Goal: Information Seeking & Learning: Check status

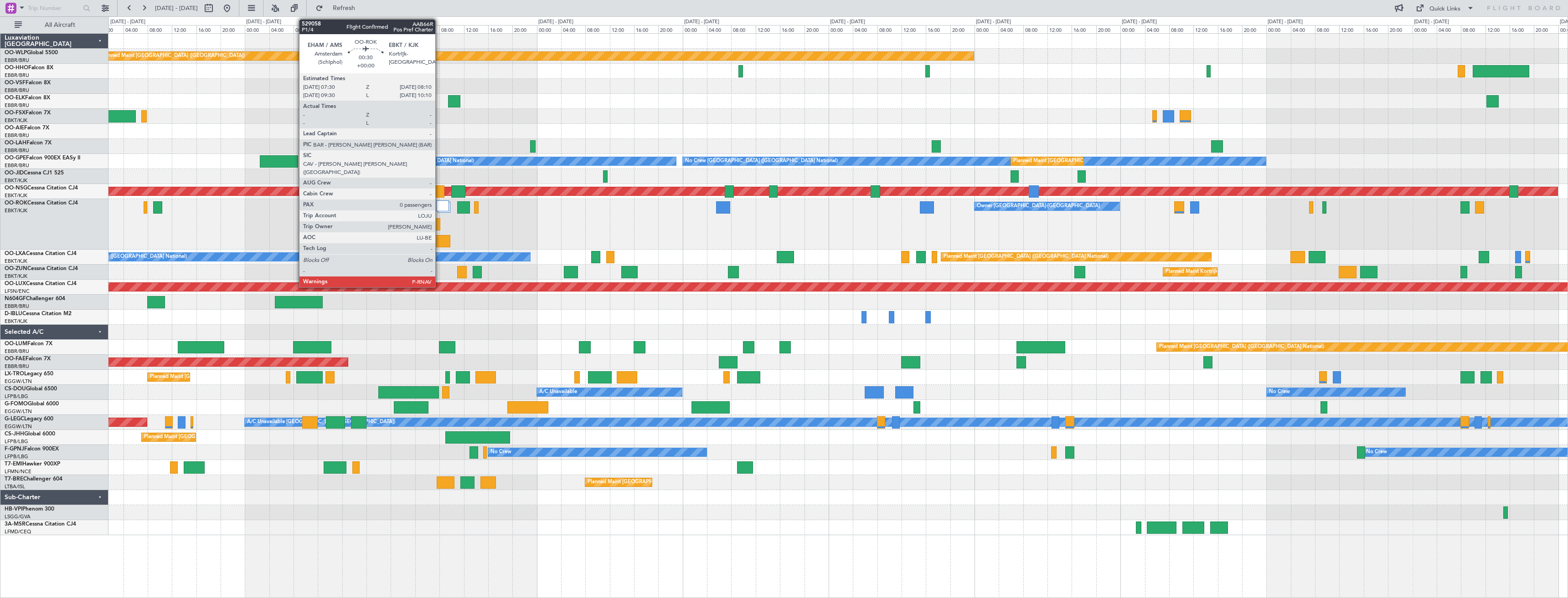
click at [439, 228] on div at bounding box center [438, 224] width 4 height 12
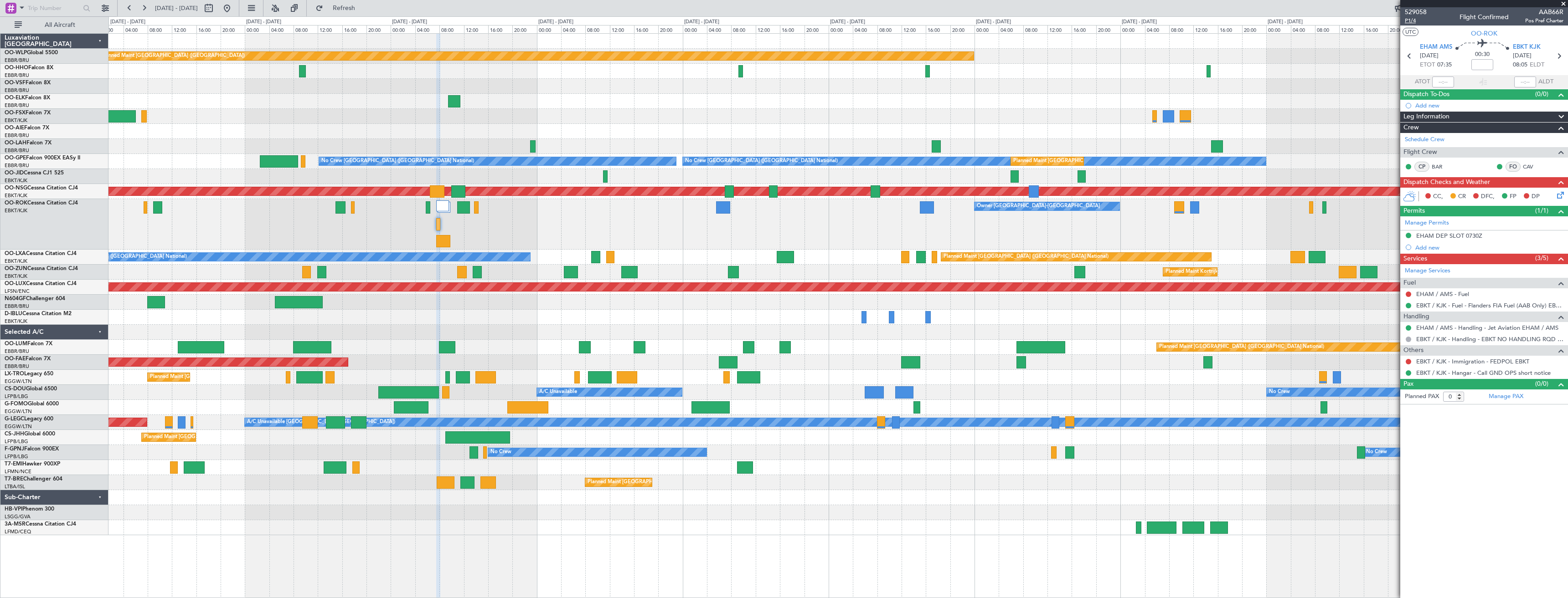
click at [1413, 21] on span "P1/4" at bounding box center [1416, 21] width 22 height 8
click at [363, 5] on span "Refresh" at bounding box center [344, 8] width 38 height 6
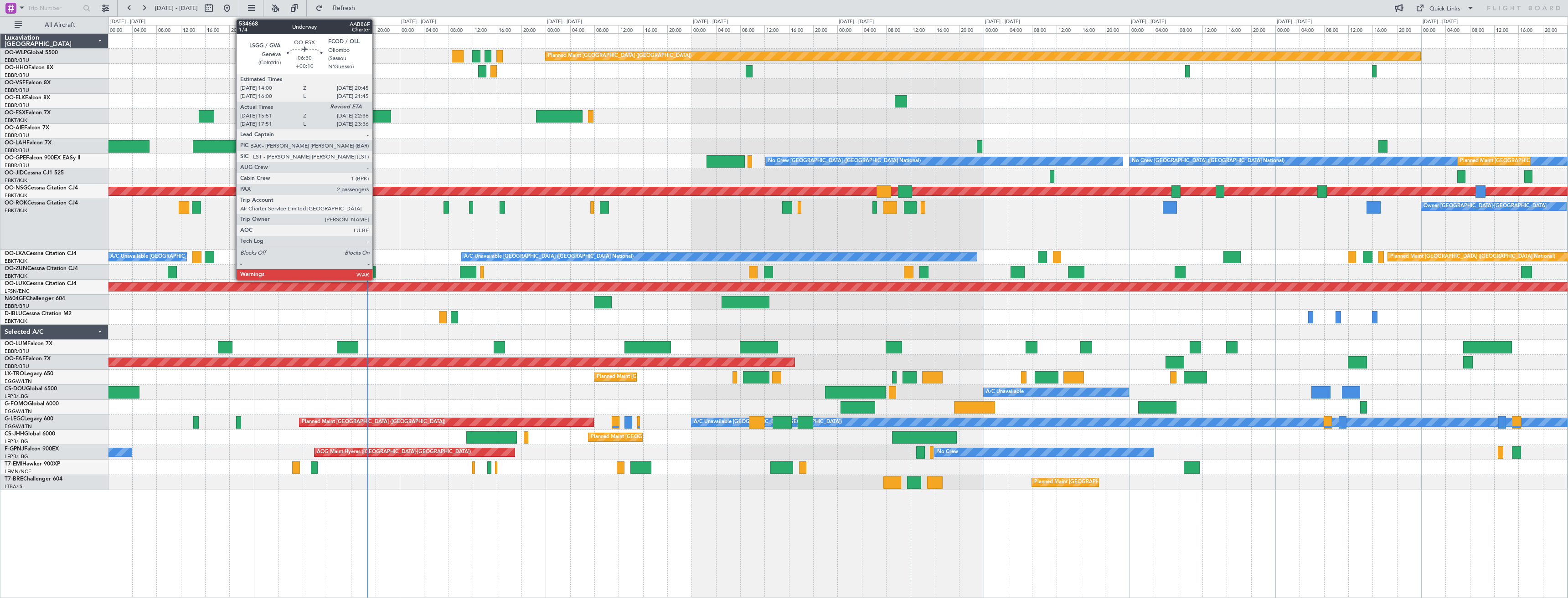
click at [377, 116] on div at bounding box center [370, 116] width 41 height 12
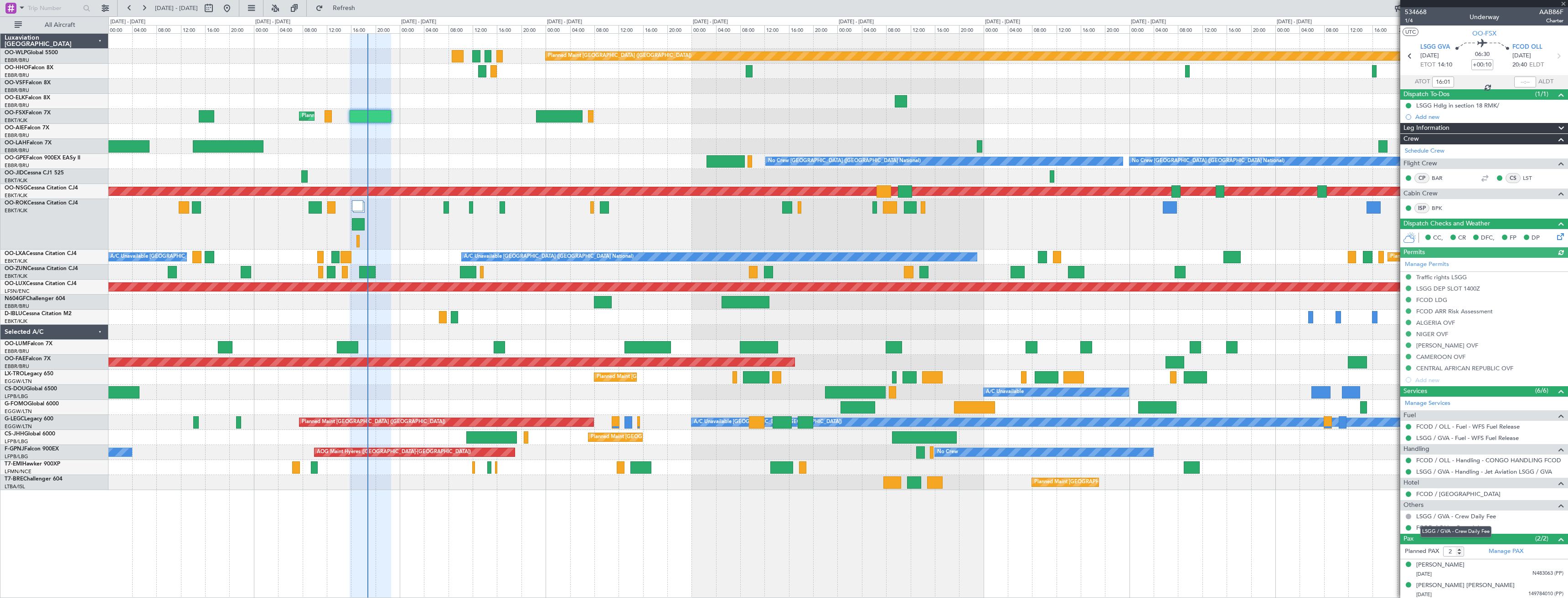
scroll to position [2, 0]
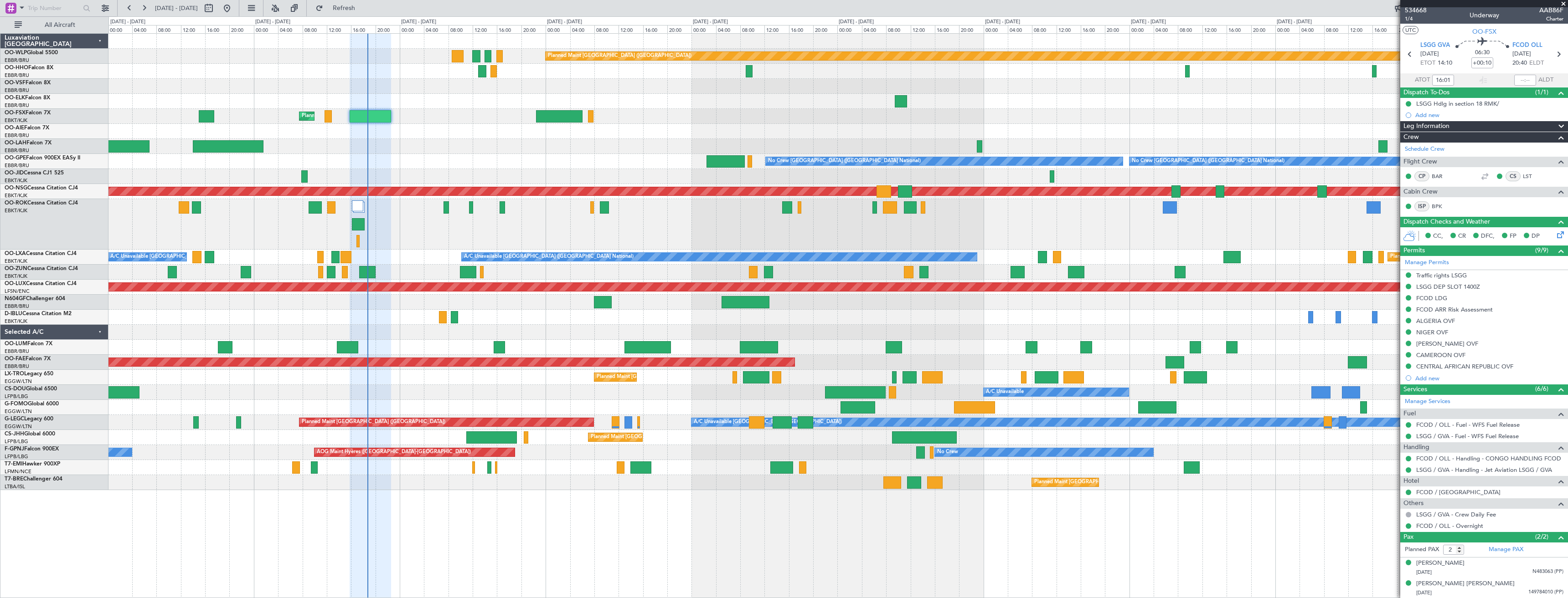
click at [1567, 2] on span at bounding box center [1563, 4] width 9 height 8
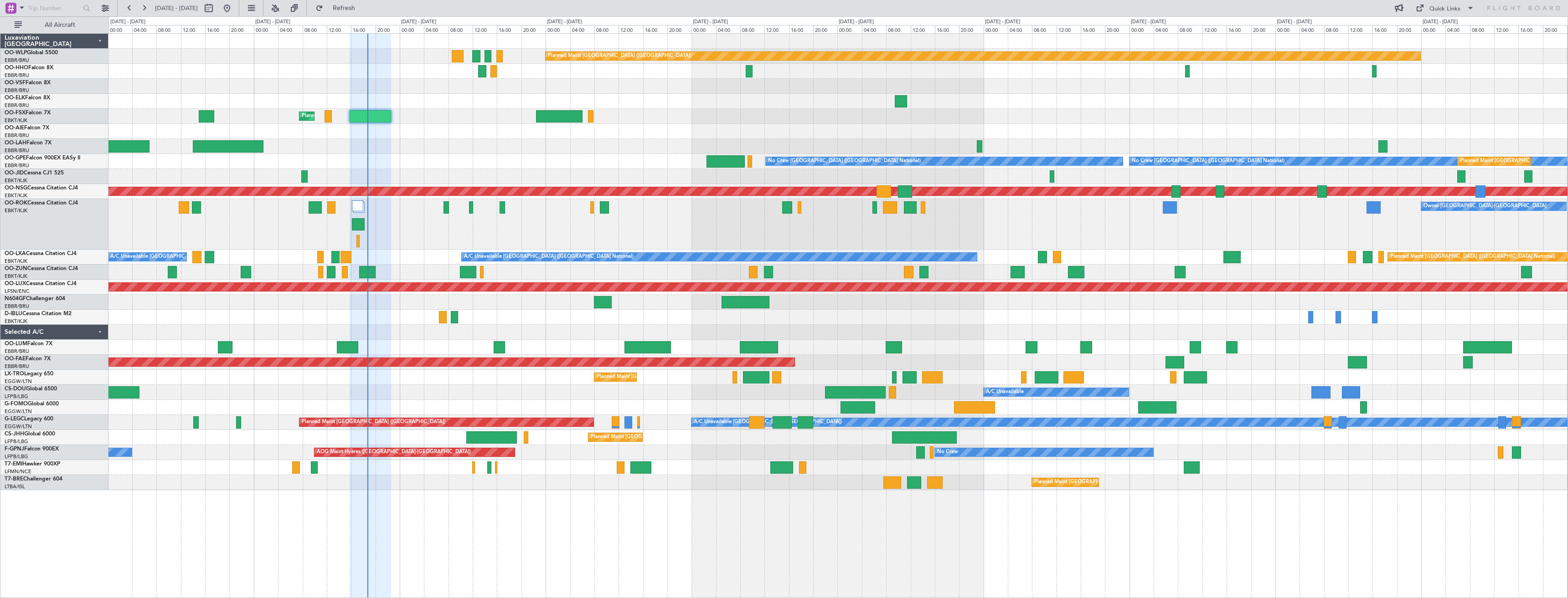
type input "0"
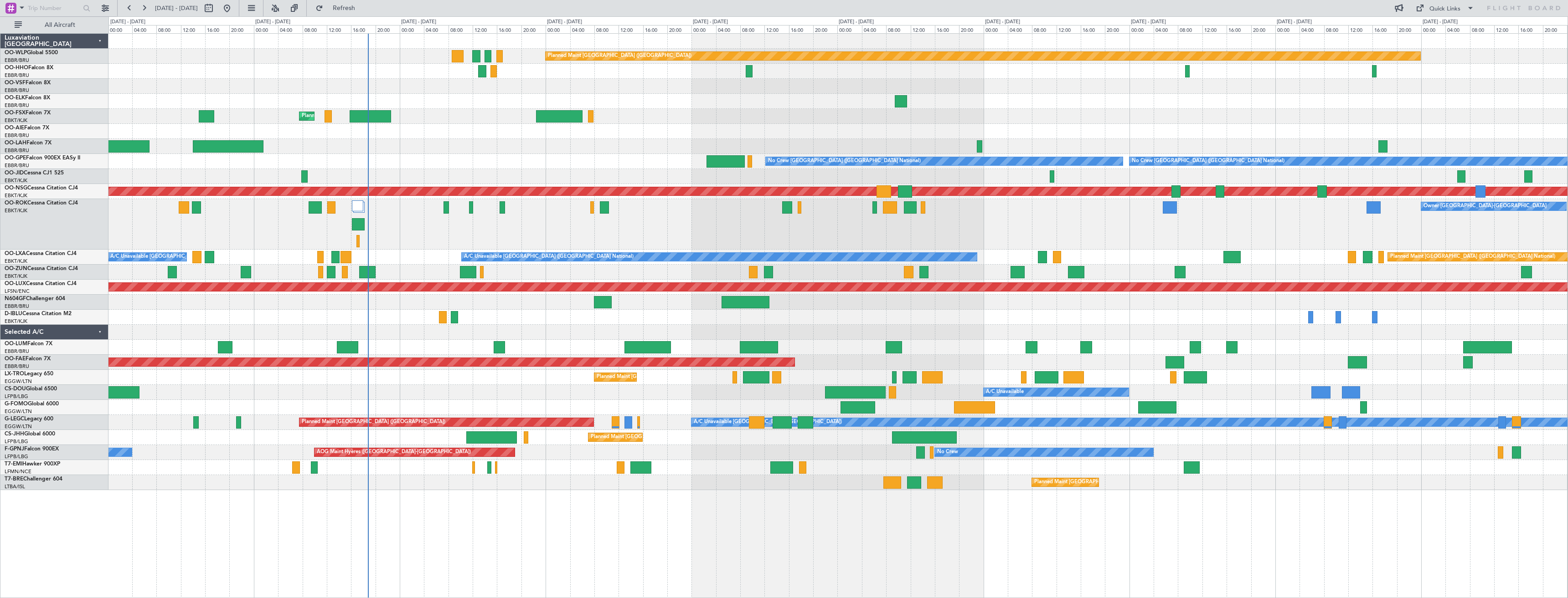
click at [202, 6] on span "[DATE] - [DATE]" at bounding box center [177, 8] width 50 height 14
click at [216, 8] on button at bounding box center [209, 8] width 14 height 14
select select "8"
select select "2025"
click at [132, 30] on button "Previous month" at bounding box center [133, 27] width 10 height 14
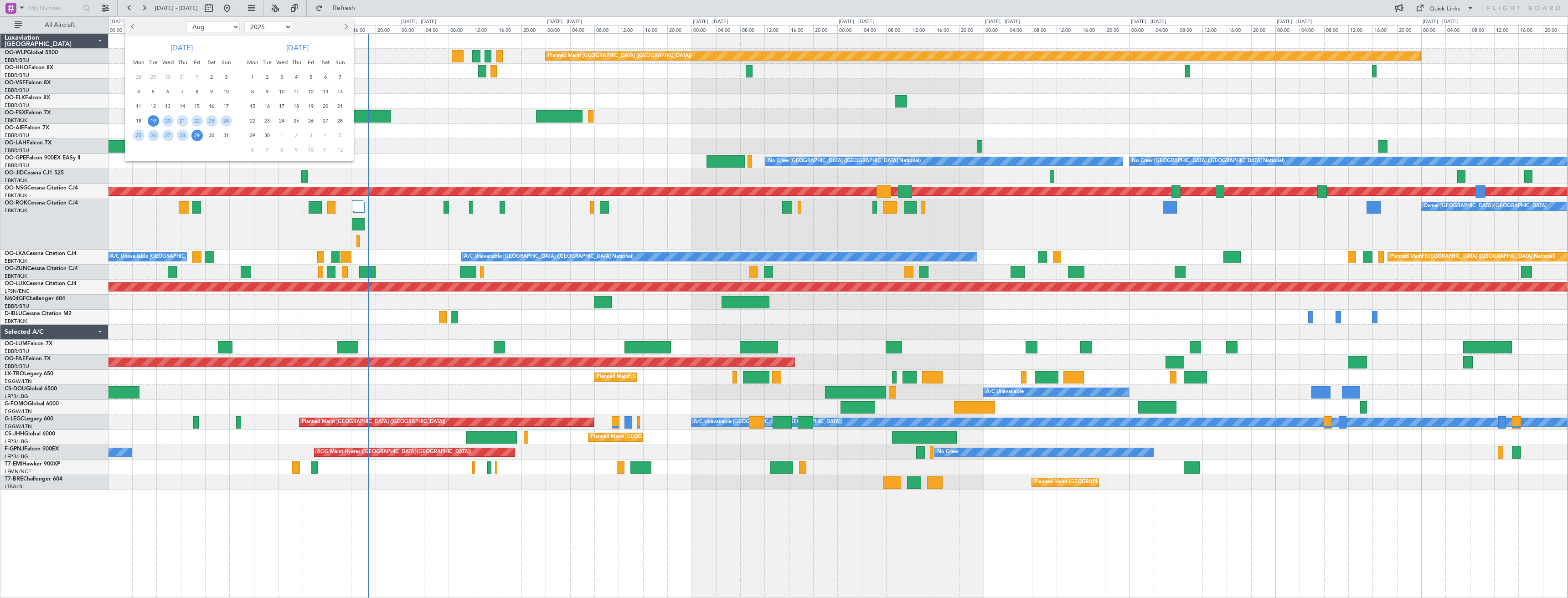
select select "7"
click at [136, 93] on span "7" at bounding box center [139, 91] width 11 height 11
click at [225, 94] on span "13" at bounding box center [226, 91] width 11 height 11
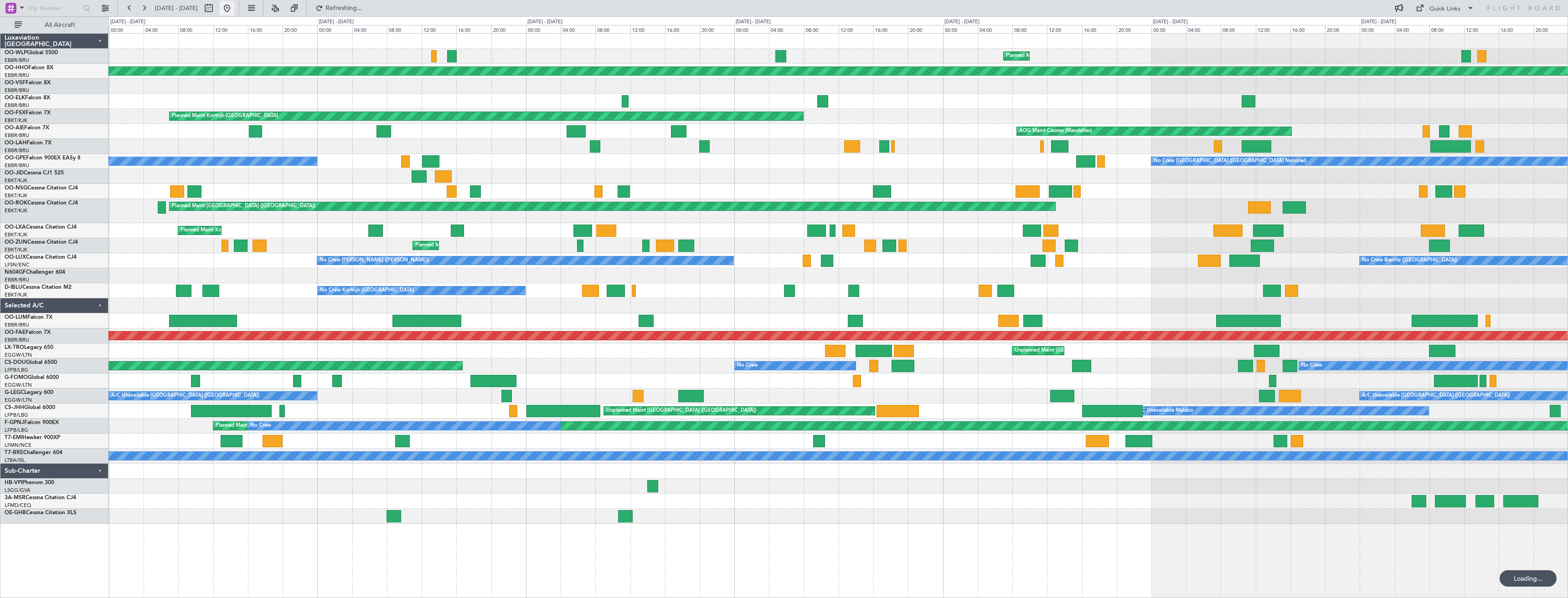
click at [234, 11] on button at bounding box center [227, 8] width 14 height 14
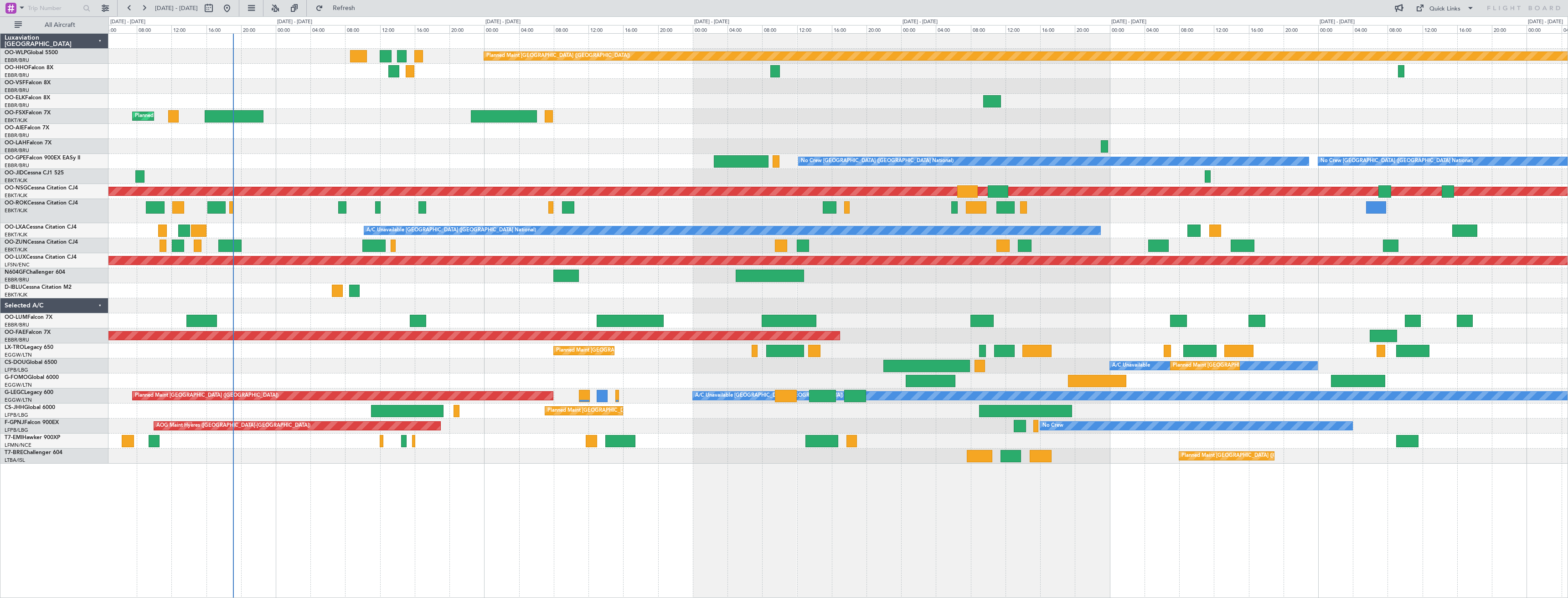
click at [480, 215] on div "Planned Maint [GEOGRAPHIC_DATA] ([GEOGRAPHIC_DATA]) Planned Maint [GEOGRAPHIC_D…" at bounding box center [838, 248] width 1459 height 430
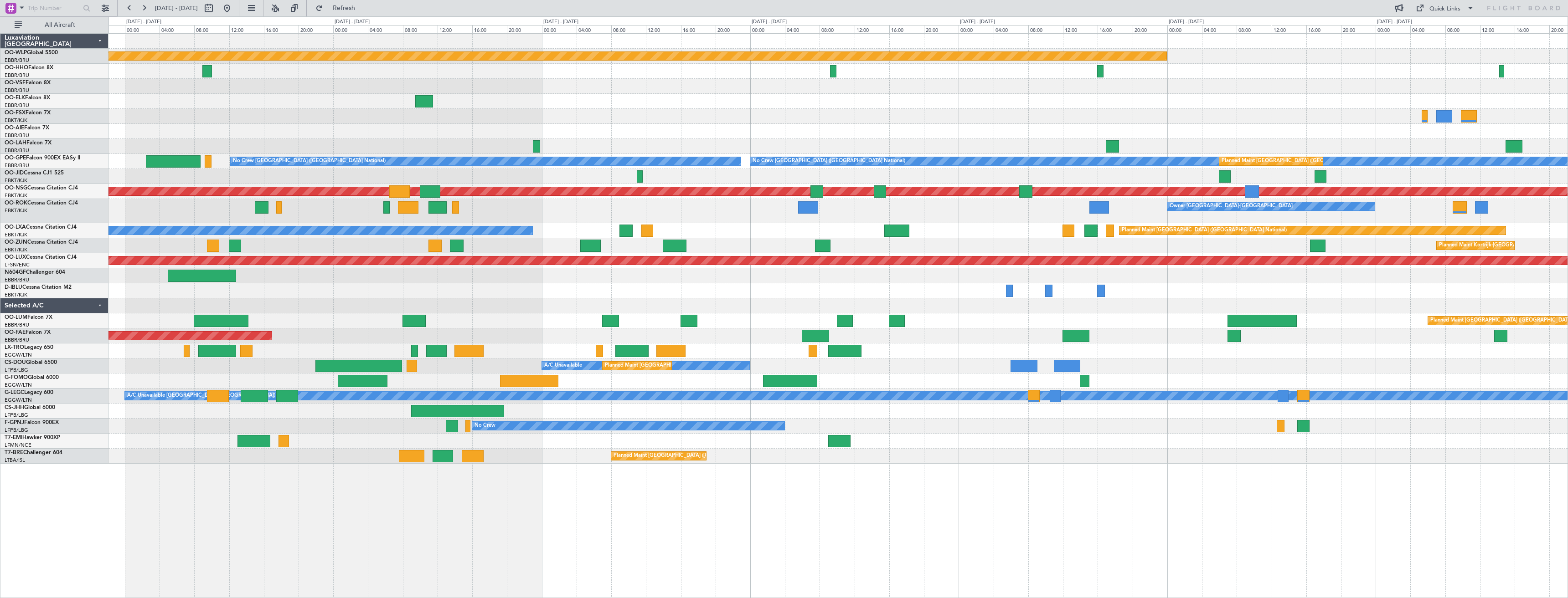
click at [741, 169] on div "Planned Maint [GEOGRAPHIC_DATA] ([GEOGRAPHIC_DATA]) No Crew [GEOGRAPHIC_DATA] (…" at bounding box center [838, 248] width 1459 height 430
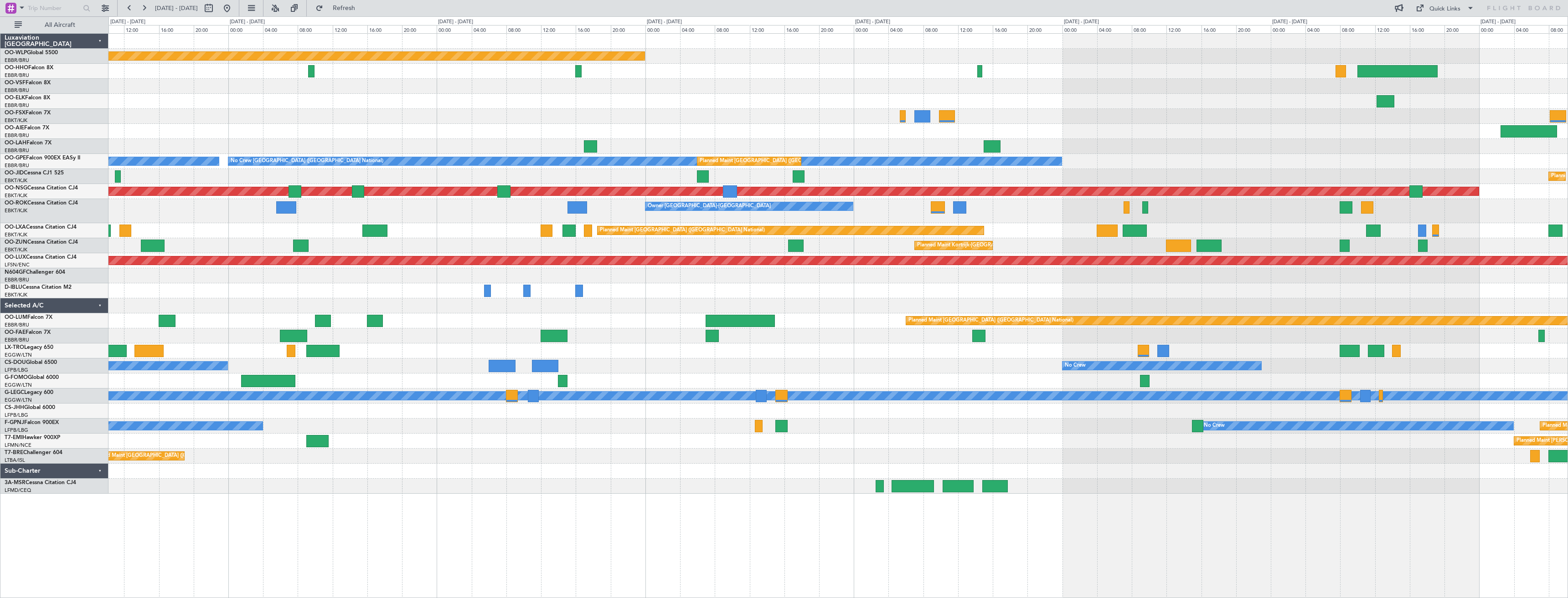
click at [731, 177] on div "Planned Maint [GEOGRAPHIC_DATA] ([GEOGRAPHIC_DATA]) Planned Maint [GEOGRAPHIC_D…" at bounding box center [838, 263] width 1459 height 460
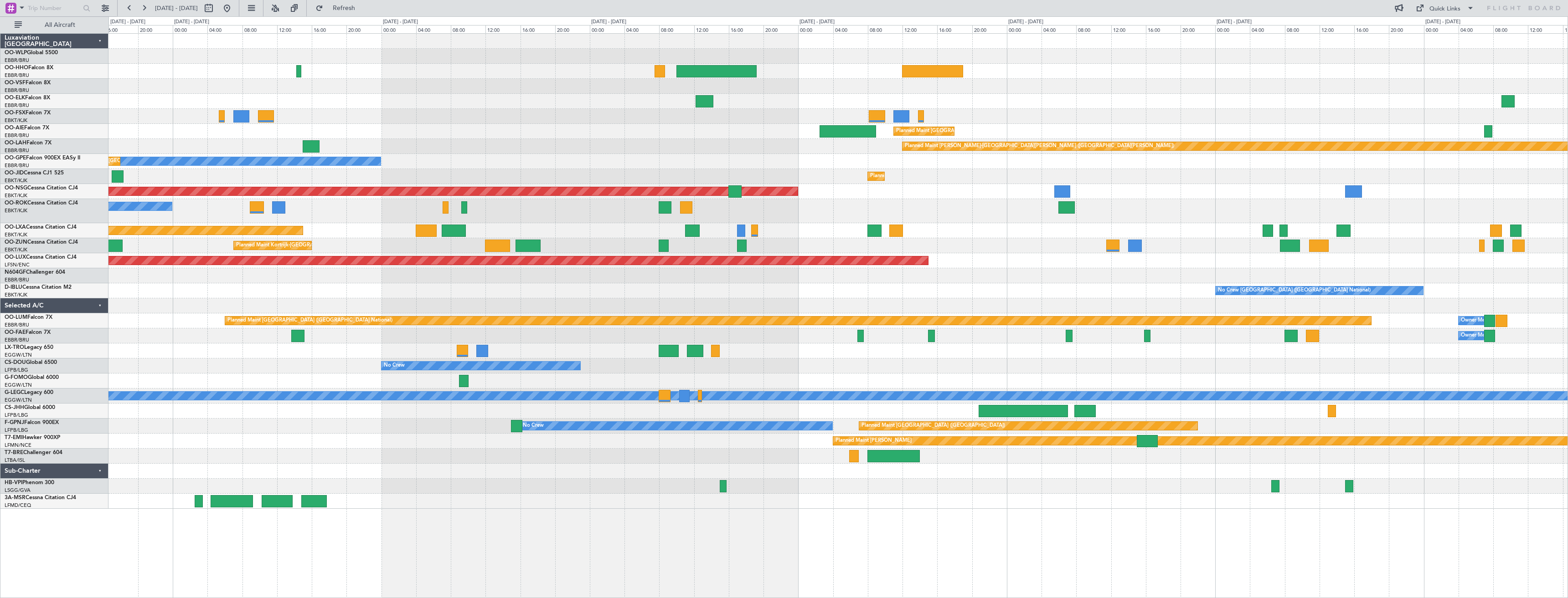
click at [872, 151] on div "Planned Maint [PERSON_NAME]-[GEOGRAPHIC_DATA][PERSON_NAME] ([GEOGRAPHIC_DATA][P…" at bounding box center [838, 147] width 1459 height 15
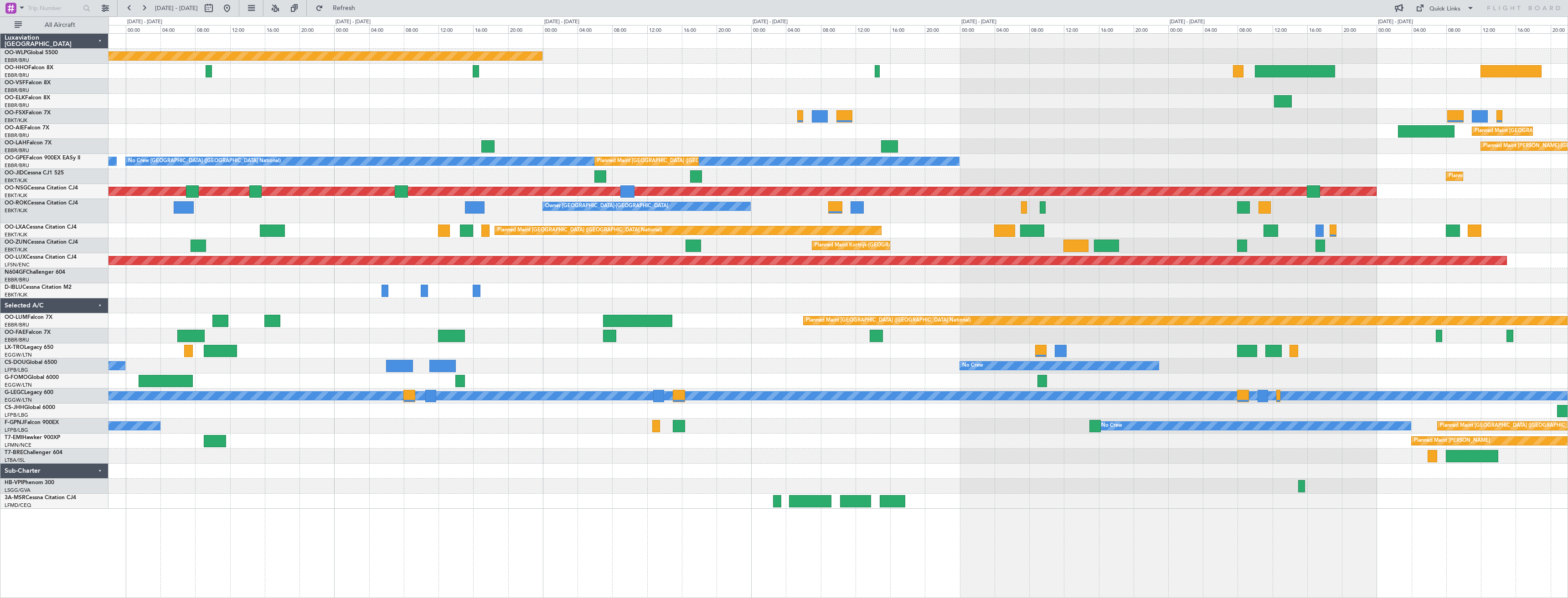
click at [1077, 94] on div "Planned Maint [GEOGRAPHIC_DATA] ([GEOGRAPHIC_DATA]) Planned Maint [GEOGRAPHIC_D…" at bounding box center [838, 271] width 1459 height 476
